Goal: Information Seeking & Learning: Learn about a topic

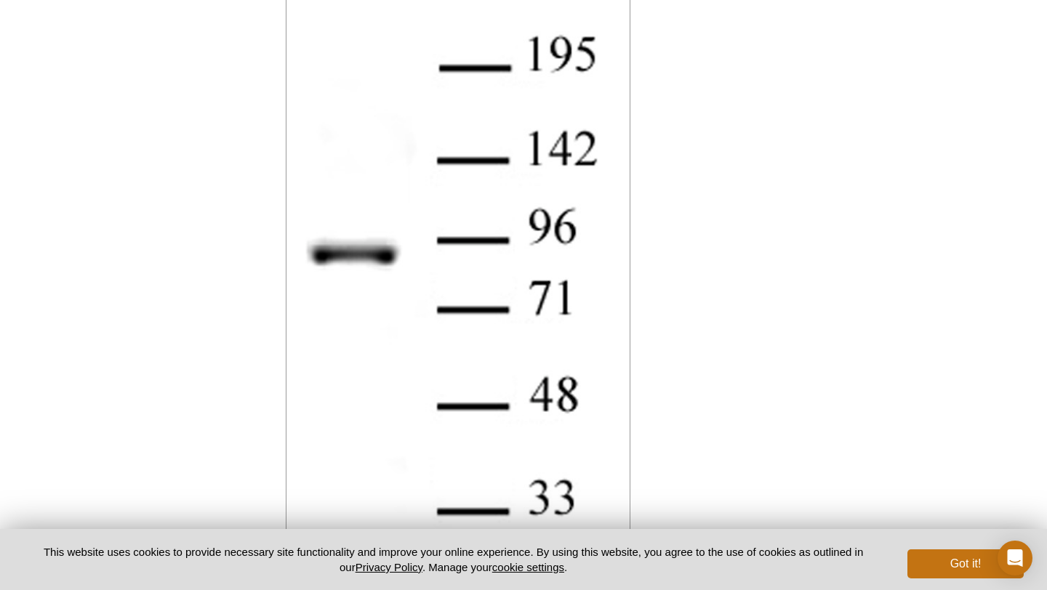
scroll to position [2133, 0]
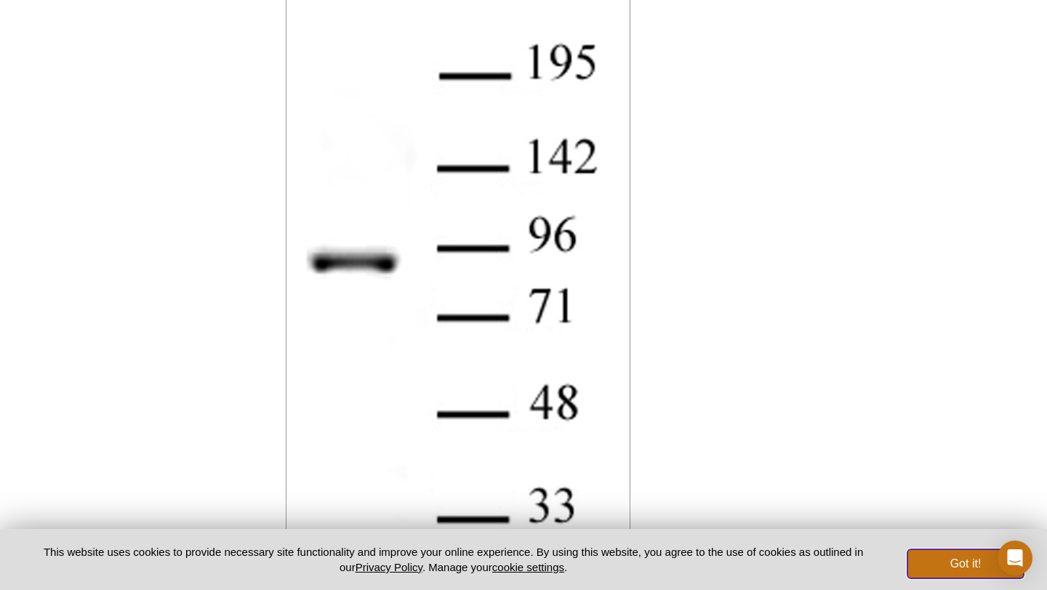
click at [942, 567] on button "Got it!" at bounding box center [965, 564] width 116 height 29
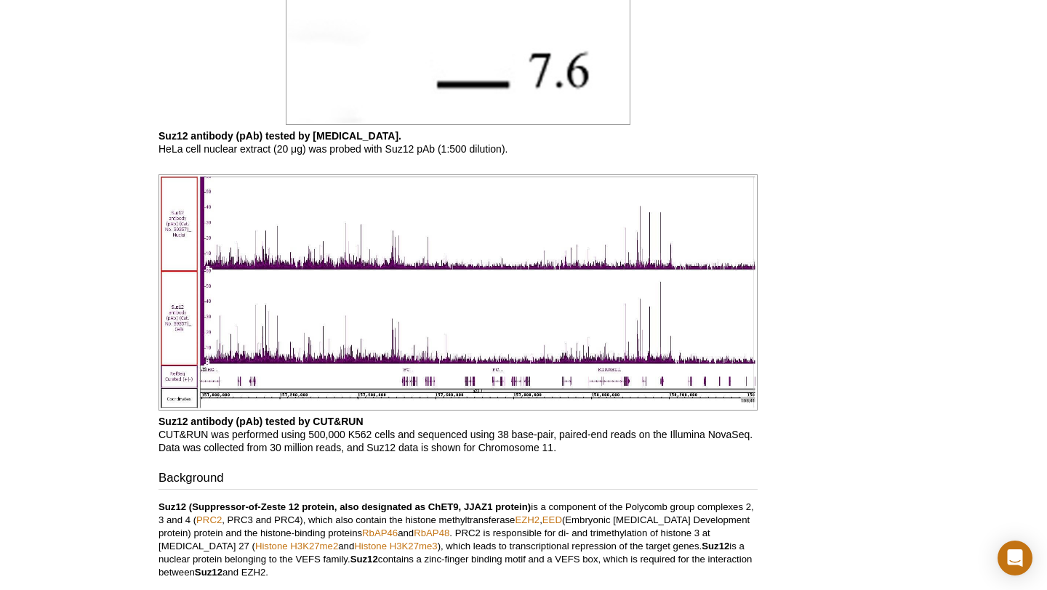
scroll to position [3003, 0]
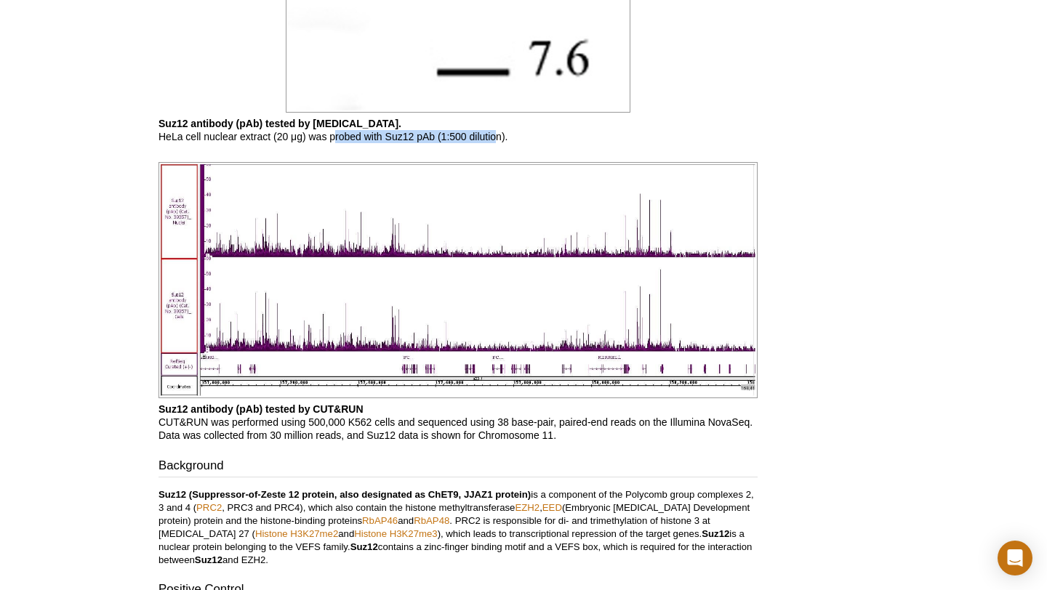
drag, startPoint x: 336, startPoint y: 133, endPoint x: 495, endPoint y: 138, distance: 159.3
click at [496, 138] on p "Suz12 antibody (pAb) tested by [MEDICAL_DATA]. HeLa cell nuclear extract (20 μg…" at bounding box center [457, 130] width 599 height 26
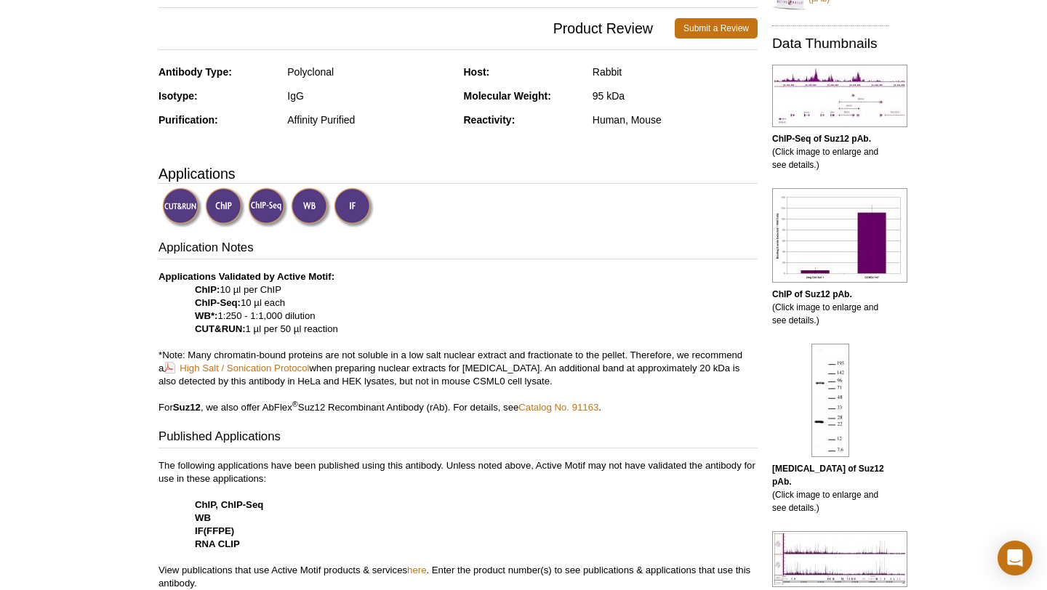
scroll to position [363, 0]
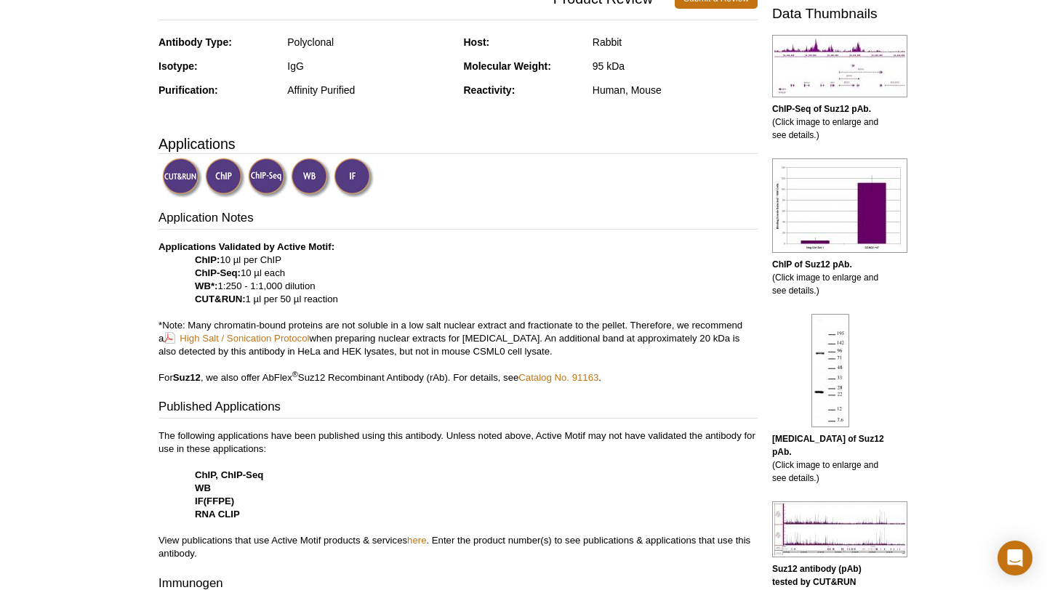
click at [797, 457] on p "[MEDICAL_DATA] of Suz12 pAb. (Click image to enlarge and see details.)" at bounding box center [830, 459] width 116 height 52
drag, startPoint x: 217, startPoint y: 287, endPoint x: 351, endPoint y: 288, distance: 134.5
click at [351, 288] on p "Applications Validated by Active Motif: ChIP: 10 µl per ChIP ChIP-Seq: 10 µl ea…" at bounding box center [457, 313] width 599 height 144
click at [306, 180] on img at bounding box center [311, 178] width 40 height 40
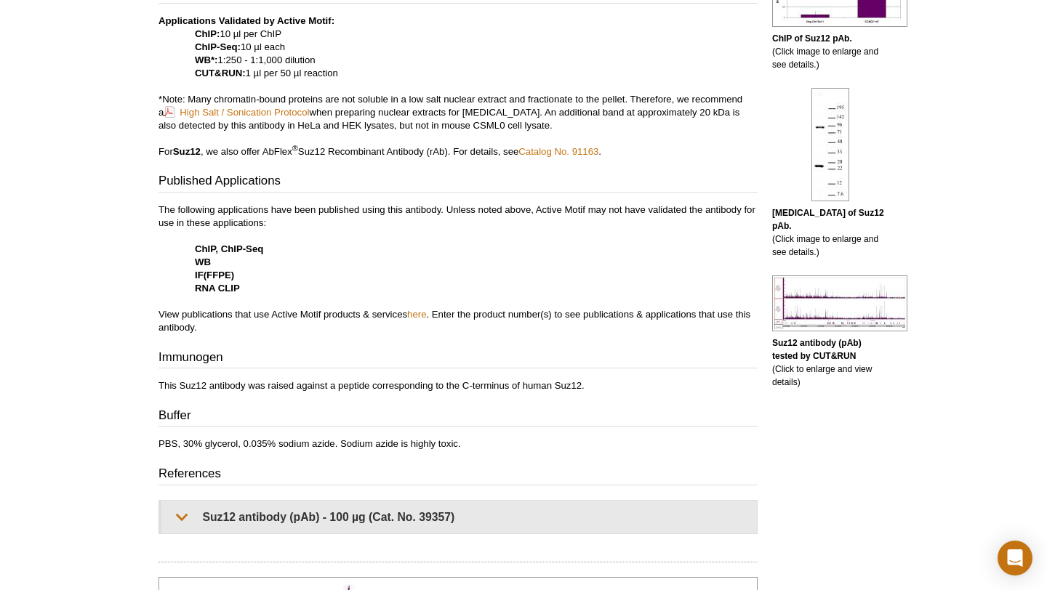
scroll to position [587, 0]
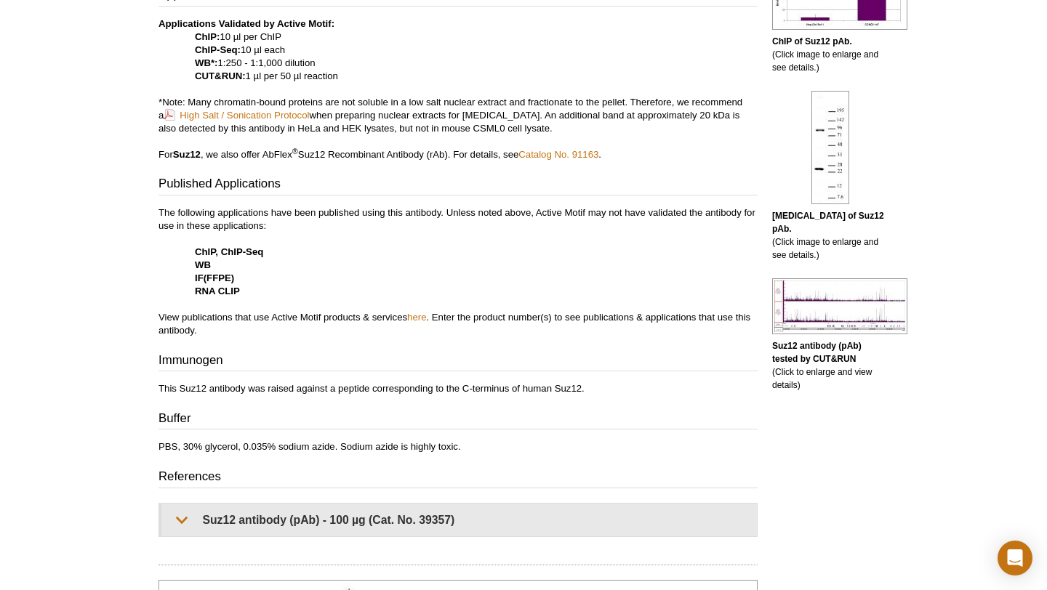
drag, startPoint x: 174, startPoint y: 384, endPoint x: 265, endPoint y: 390, distance: 91.1
click at [265, 390] on p "This Suz12 antibody was raised against a peptide corresponding to the C-terminu…" at bounding box center [457, 388] width 599 height 13
drag, startPoint x: 167, startPoint y: 387, endPoint x: 266, endPoint y: 388, distance: 98.9
click at [268, 390] on p "This Suz12 antibody was raised against a peptide corresponding to the C-terminu…" at bounding box center [457, 388] width 599 height 13
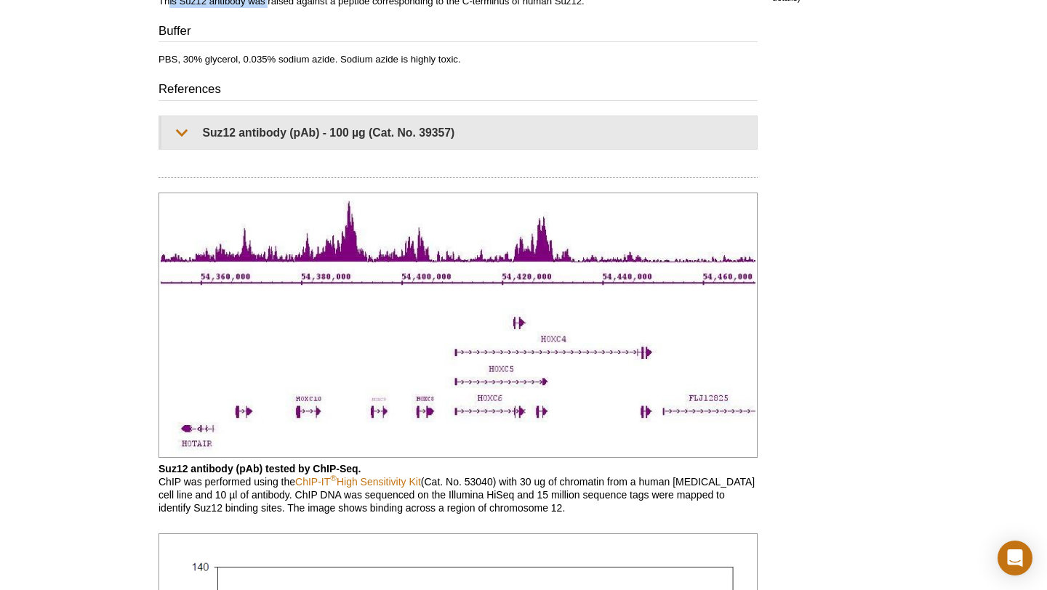
scroll to position [951, 0]
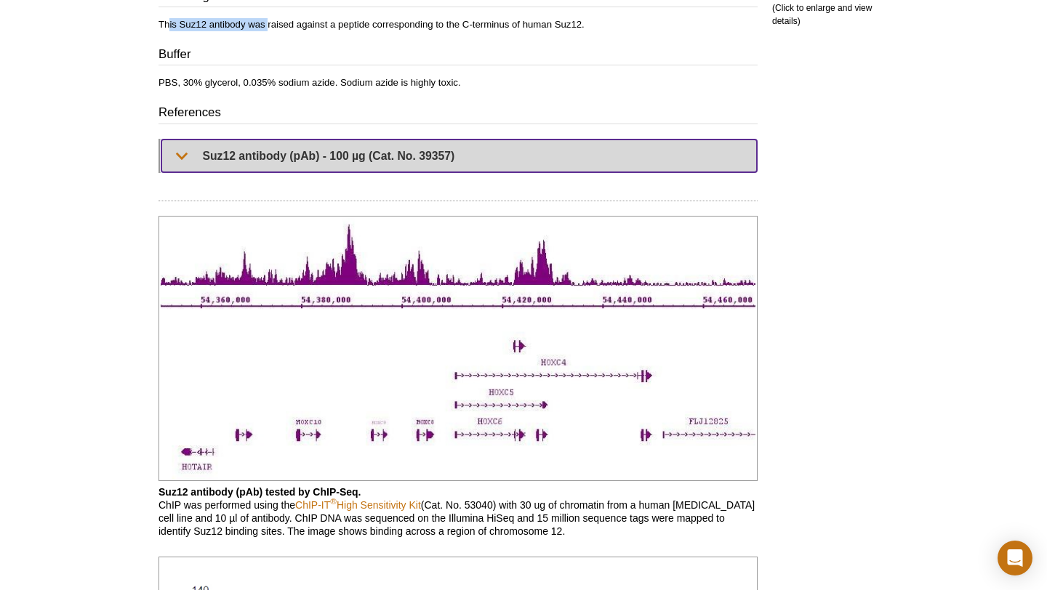
click at [181, 153] on summary "Suz12 antibody (pAb) - 100 µg (Cat. No. 39357)" at bounding box center [458, 156] width 595 height 33
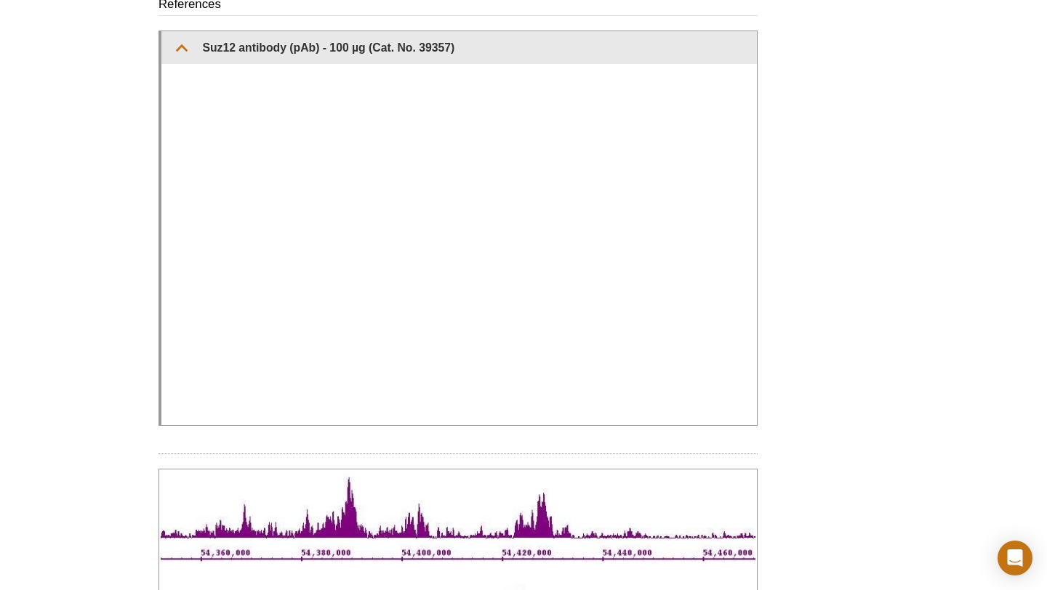
scroll to position [1037, 0]
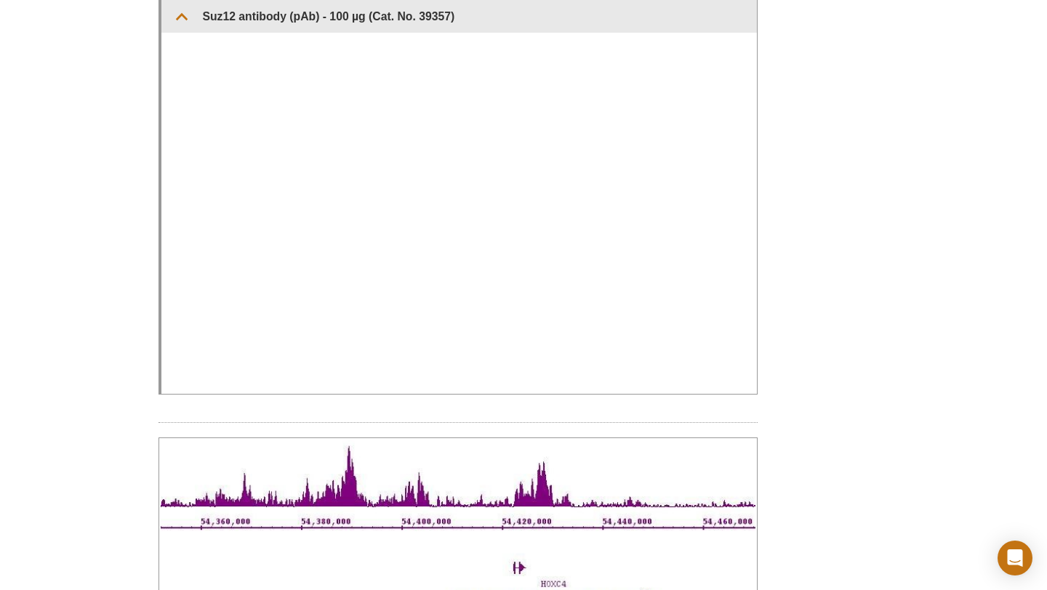
scroll to position [1091, 0]
